Goal: Transaction & Acquisition: Subscribe to service/newsletter

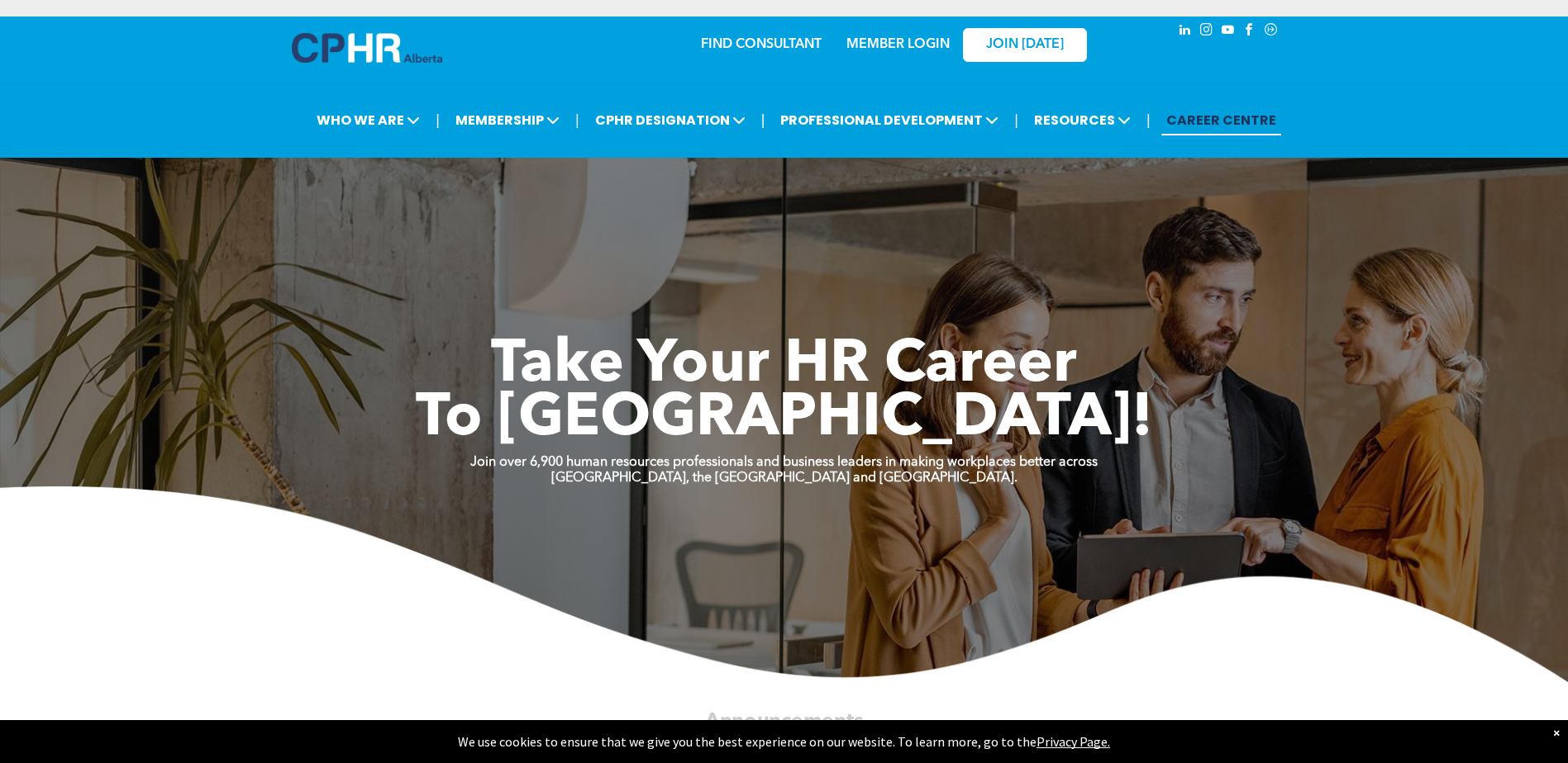
click at [911, 44] on link "MEMBER LOGIN" at bounding box center [898, 44] width 103 height 13
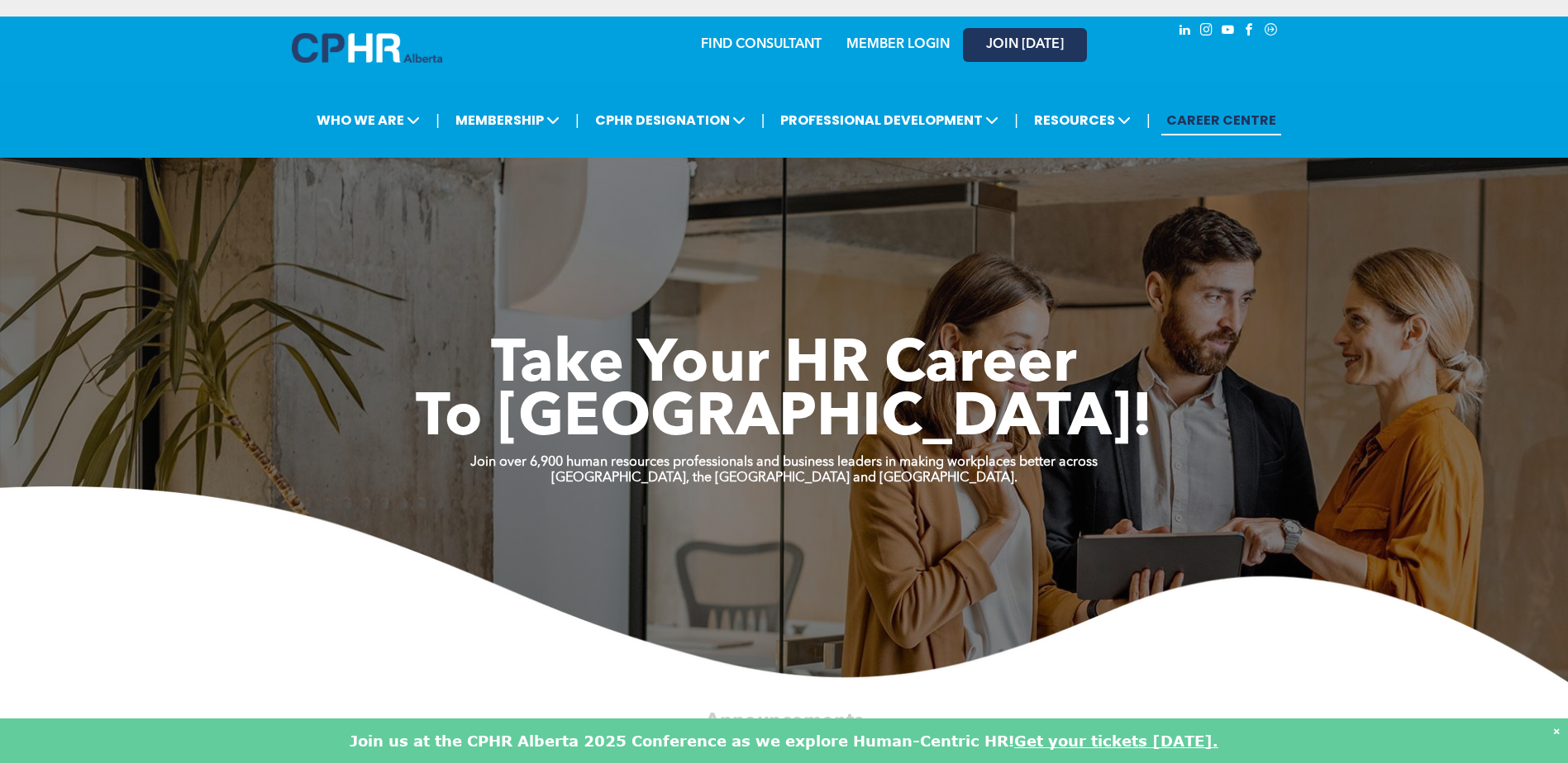
click at [1028, 39] on span "JOIN [DATE]" at bounding box center [1025, 46] width 77 height 16
click at [1037, 49] on span "JOIN [DATE]" at bounding box center [1025, 46] width 77 height 16
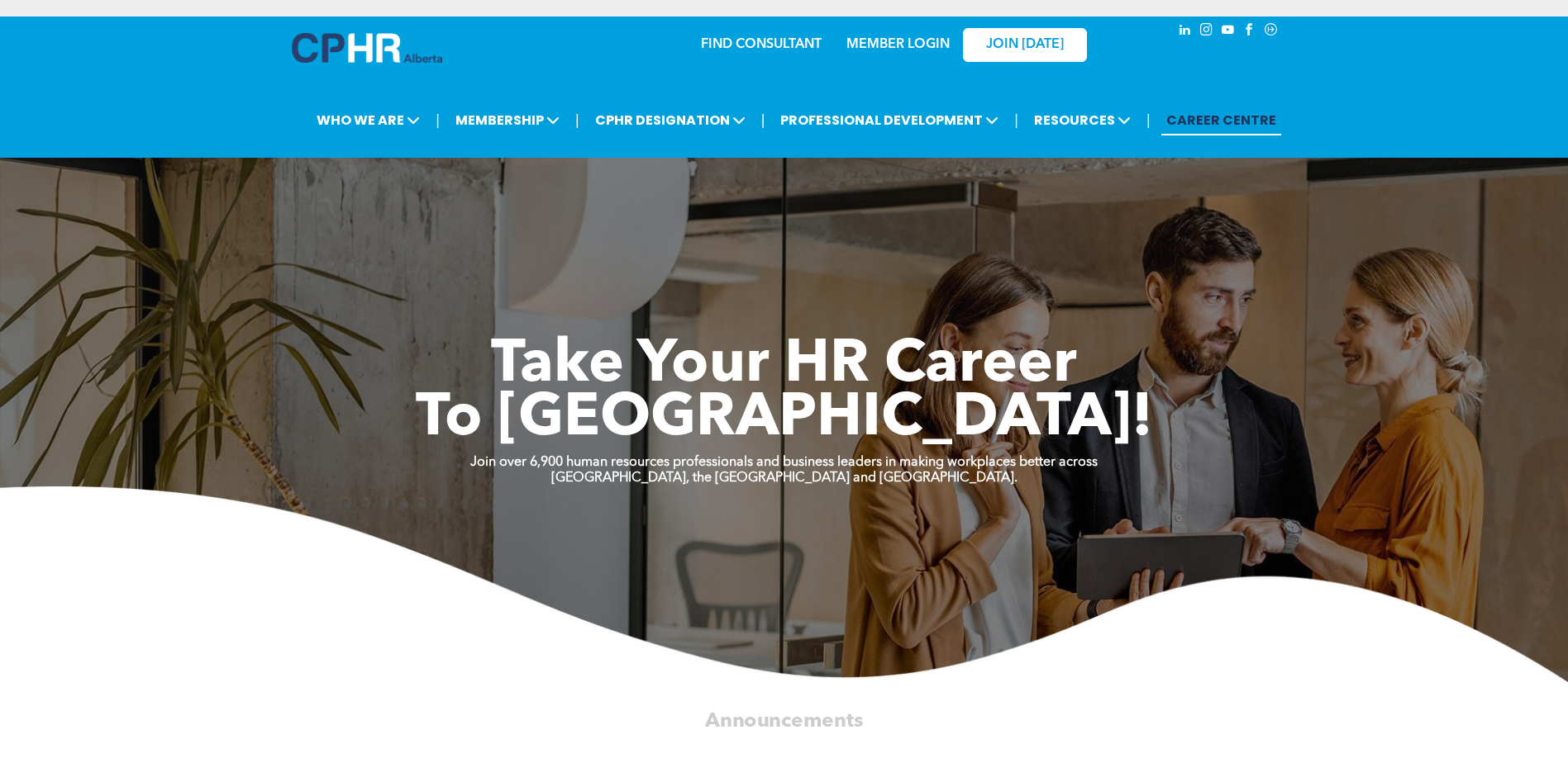
click at [907, 48] on link "MEMBER LOGIN" at bounding box center [898, 44] width 103 height 13
